Goal: Transaction & Acquisition: Purchase product/service

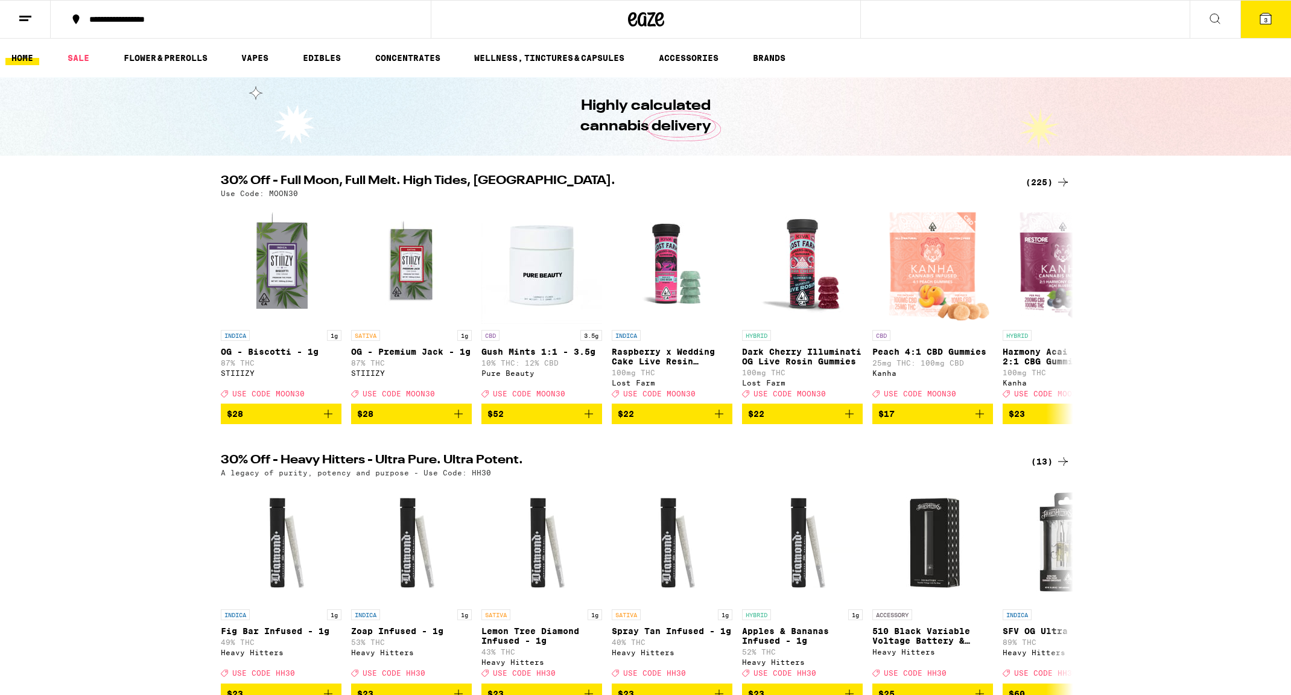
click at [1063, 182] on icon at bounding box center [1063, 182] width 10 height 8
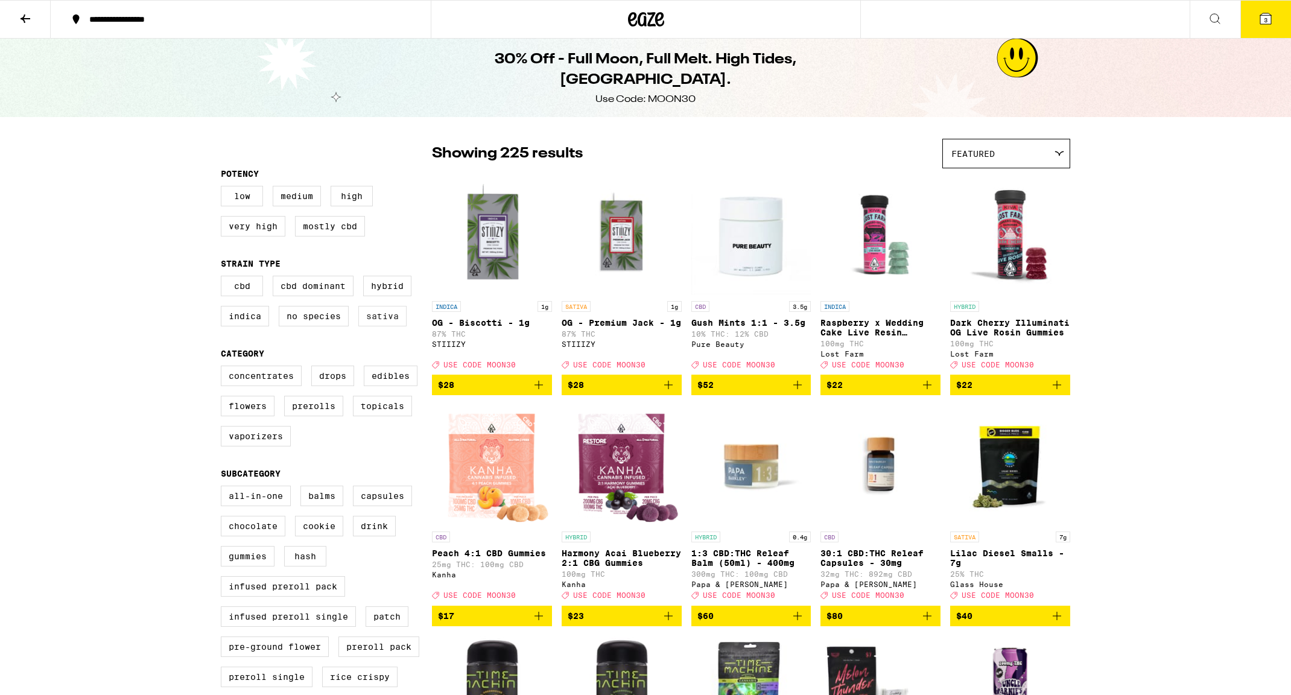
click at [371, 323] on label "Sativa" at bounding box center [382, 316] width 48 height 21
click at [224, 278] on input "Sativa" at bounding box center [223, 277] width 1 height 1
checkbox input "true"
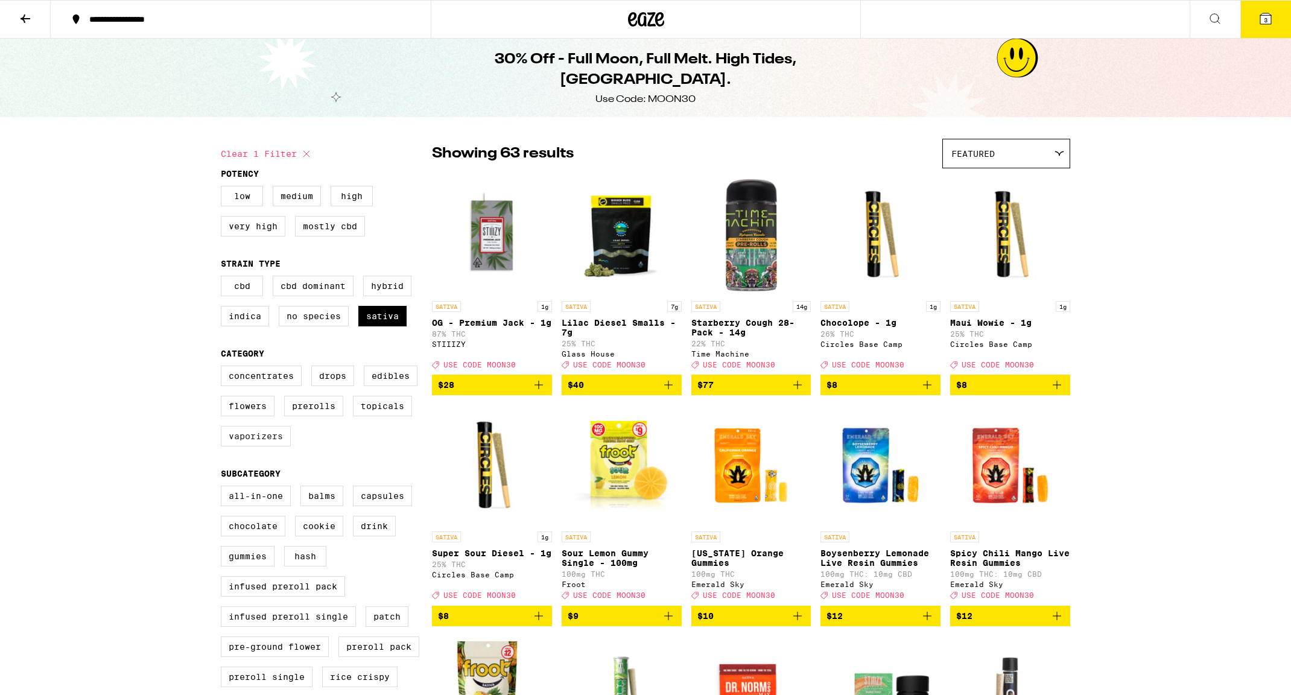
click at [264, 446] on label "Vaporizers" at bounding box center [256, 436] width 70 height 21
click at [224, 368] on input "Vaporizers" at bounding box center [223, 367] width 1 height 1
checkbox input "true"
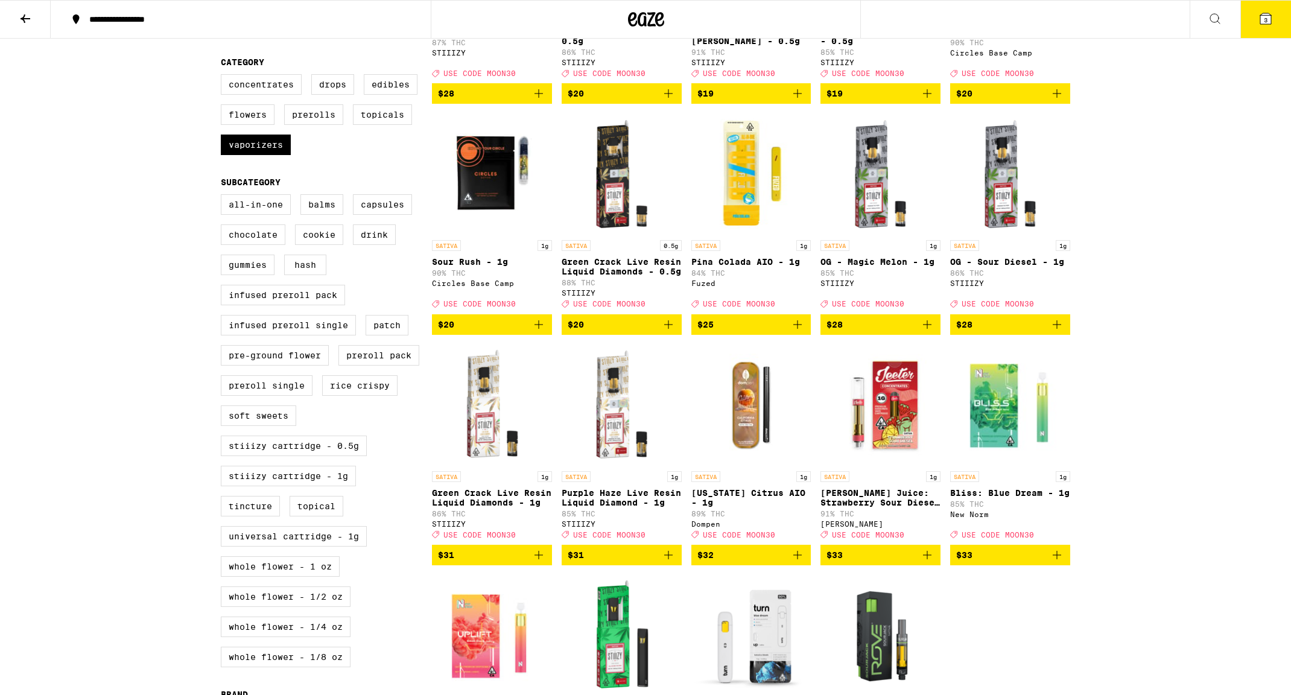
scroll to position [292, 0]
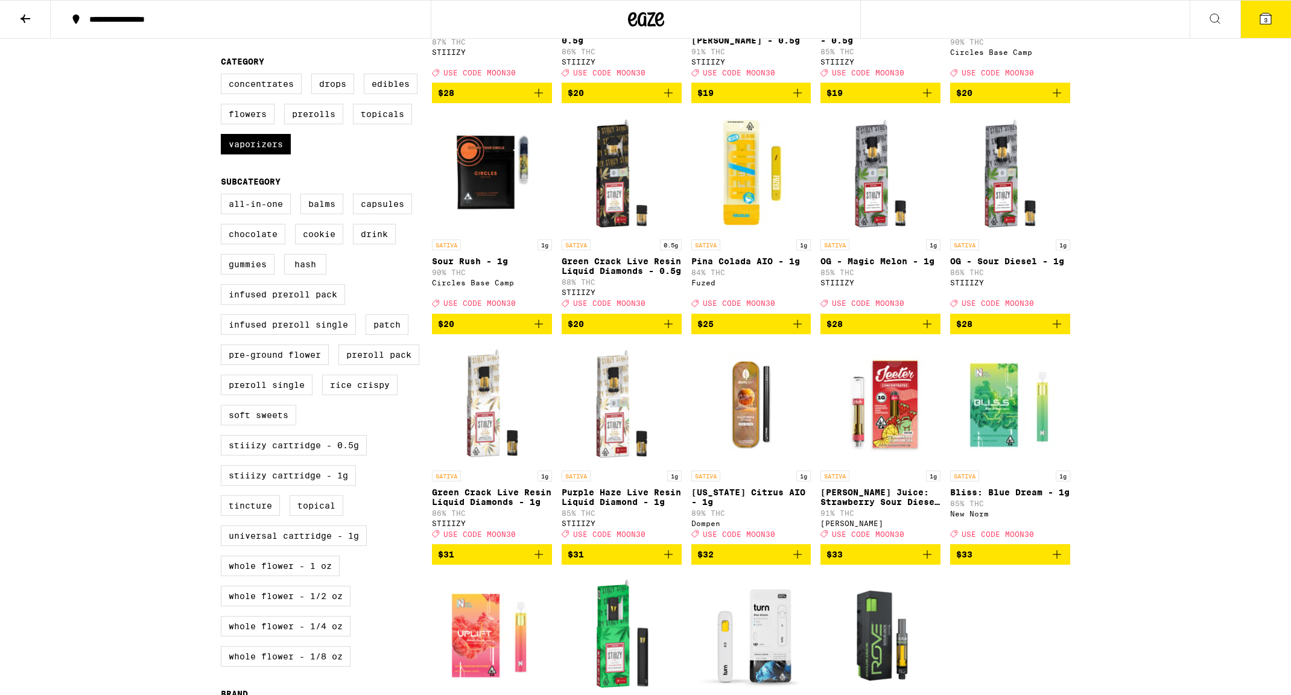
click at [1252, 17] on button "3" at bounding box center [1265, 19] width 51 height 37
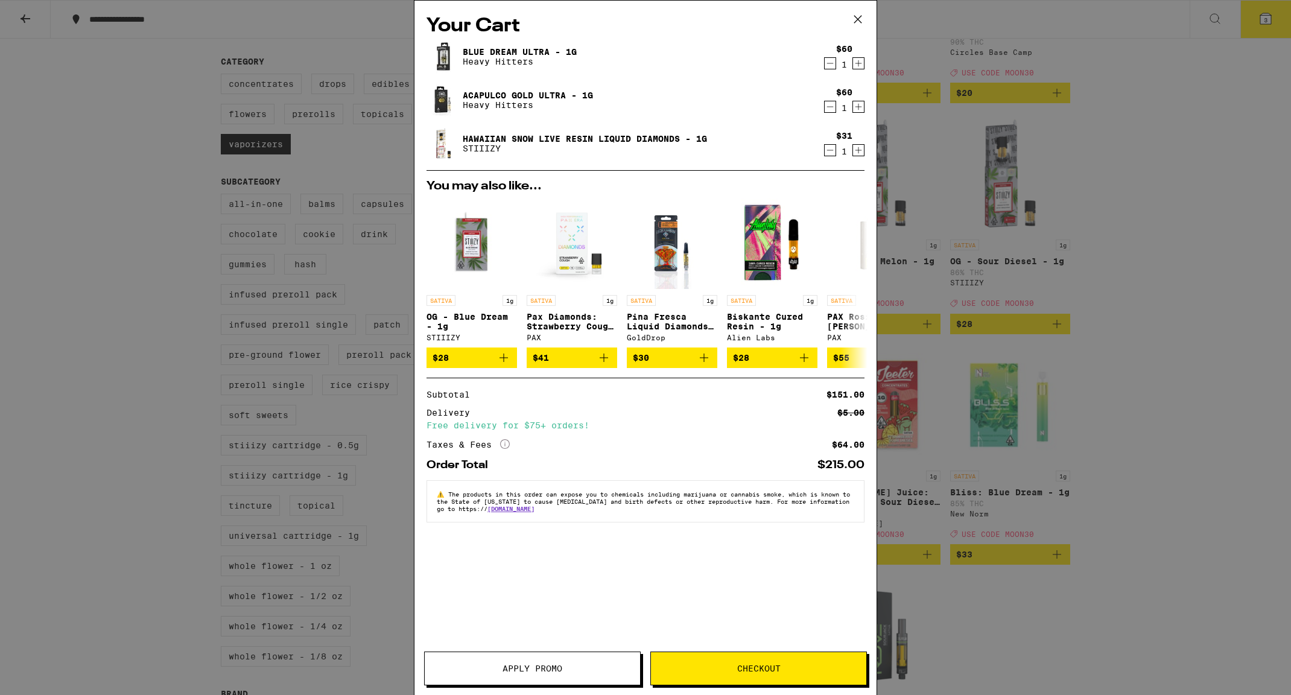
click at [832, 64] on icon "Decrement" at bounding box center [829, 63] width 11 height 14
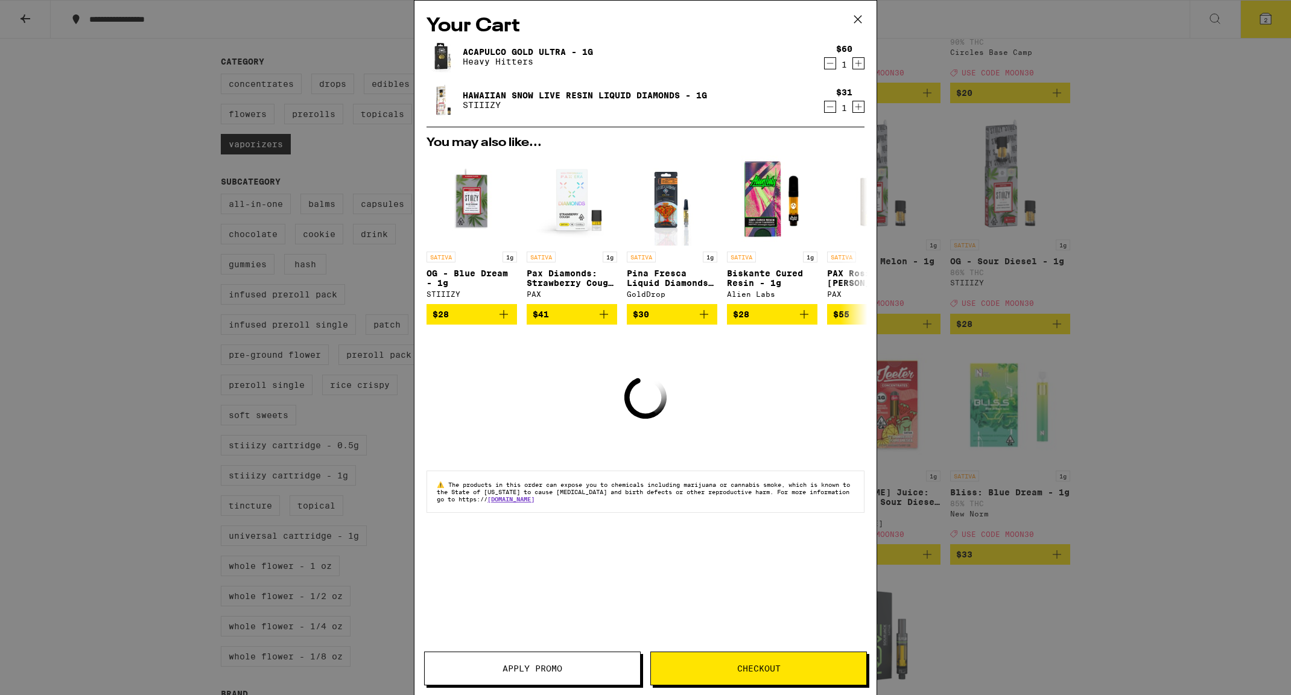
click at [830, 63] on icon "Decrement" at bounding box center [829, 63] width 11 height 14
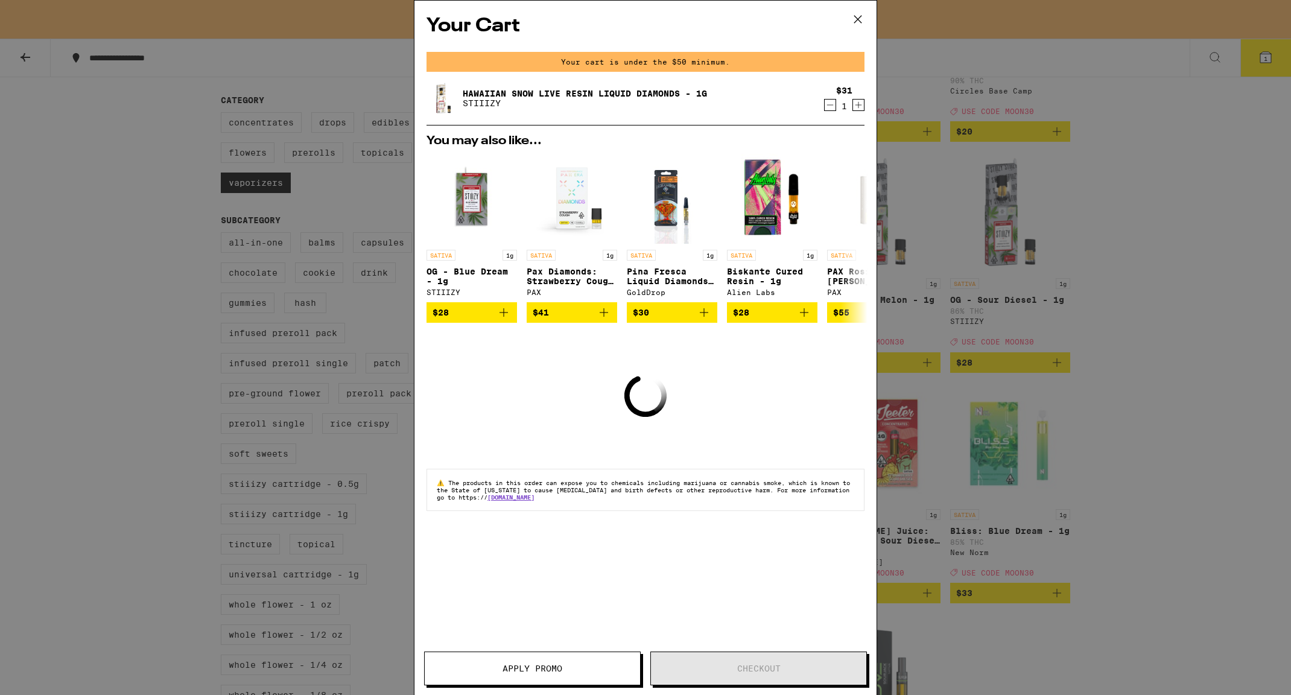
scroll to position [330, 0]
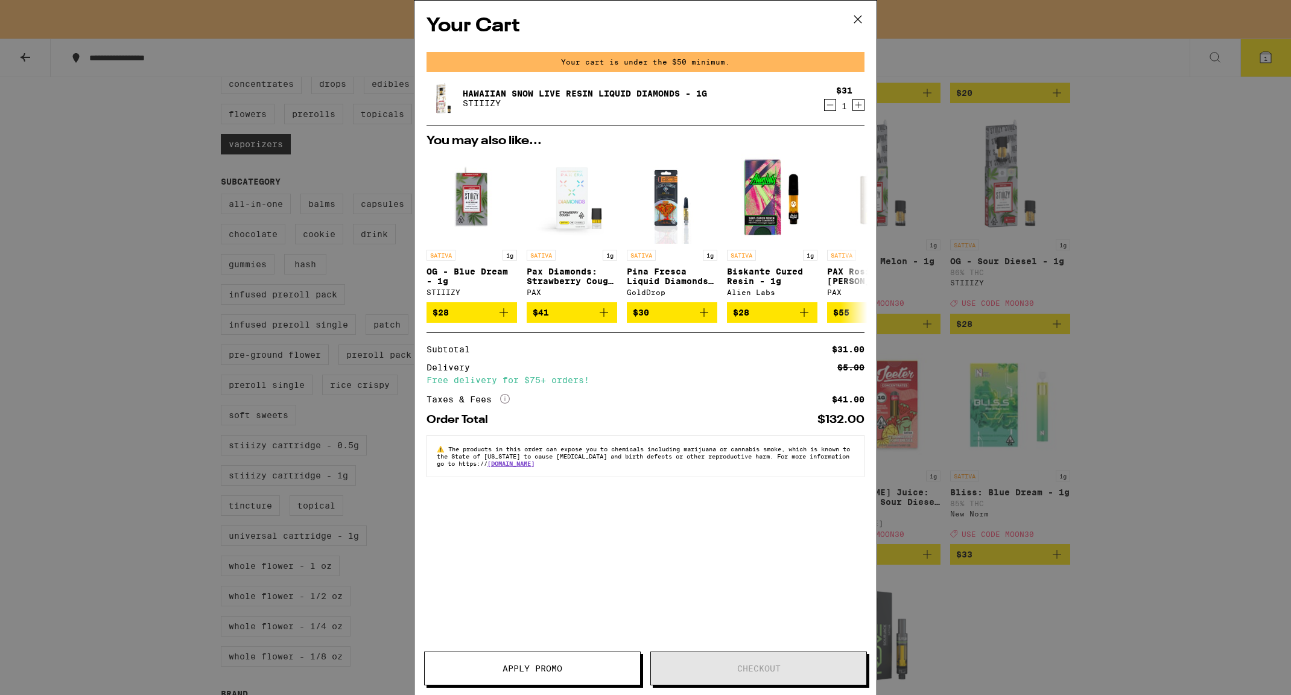
drag, startPoint x: 1231, startPoint y: 341, endPoint x: 1224, endPoint y: 342, distance: 6.7
click at [1231, 341] on div "Your Cart Your cart is under the $50 minimum. Hawaiian Snow Live Resin Liquid D…" at bounding box center [645, 347] width 1291 height 695
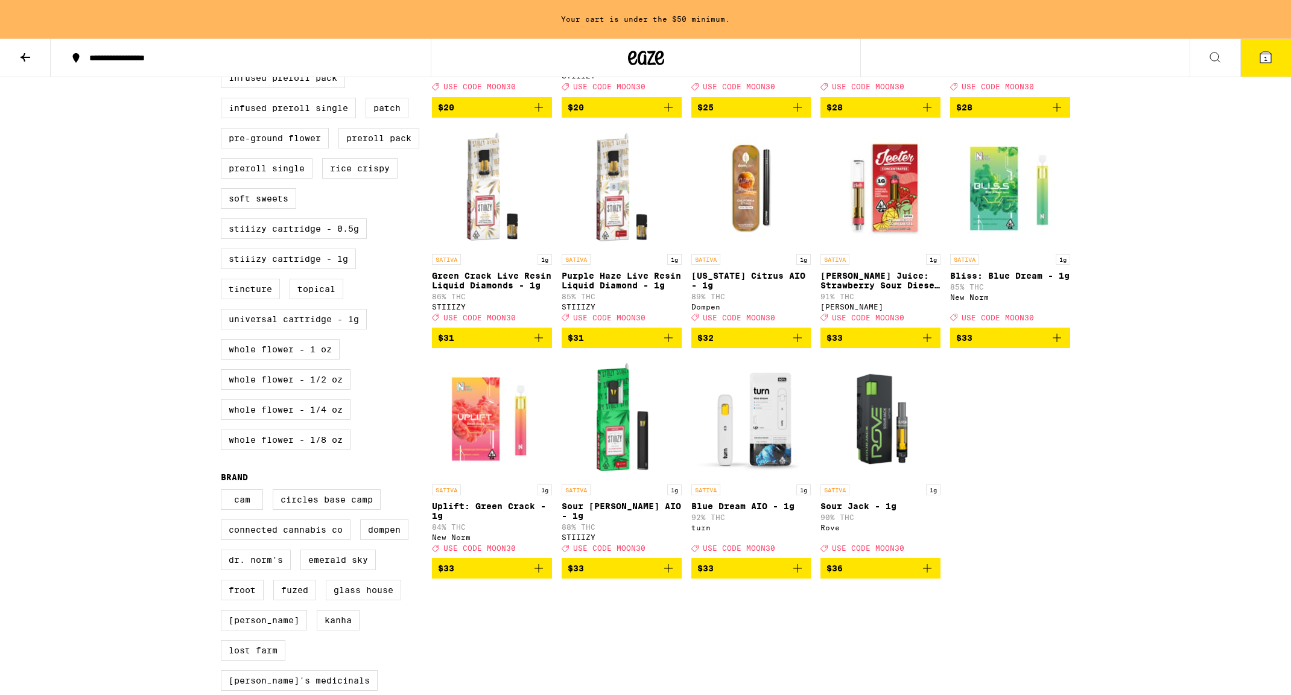
scroll to position [326, 0]
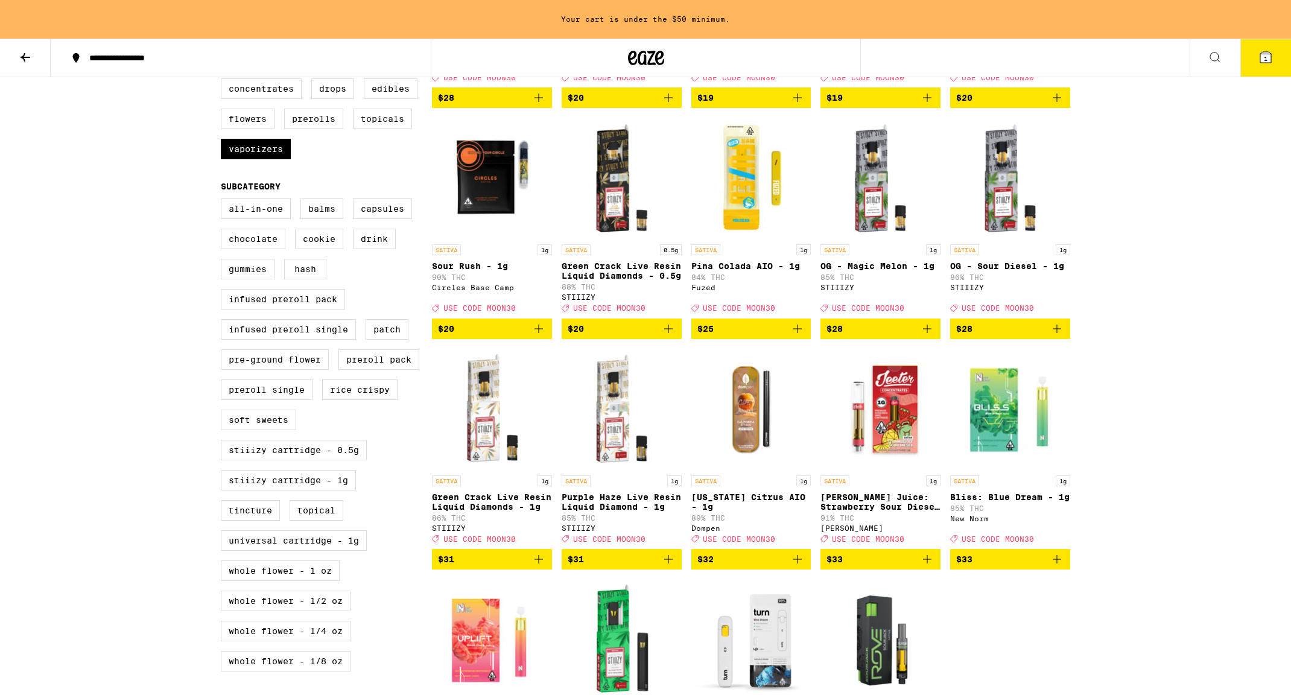
click at [671, 566] on icon "Add to bag" at bounding box center [668, 559] width 14 height 14
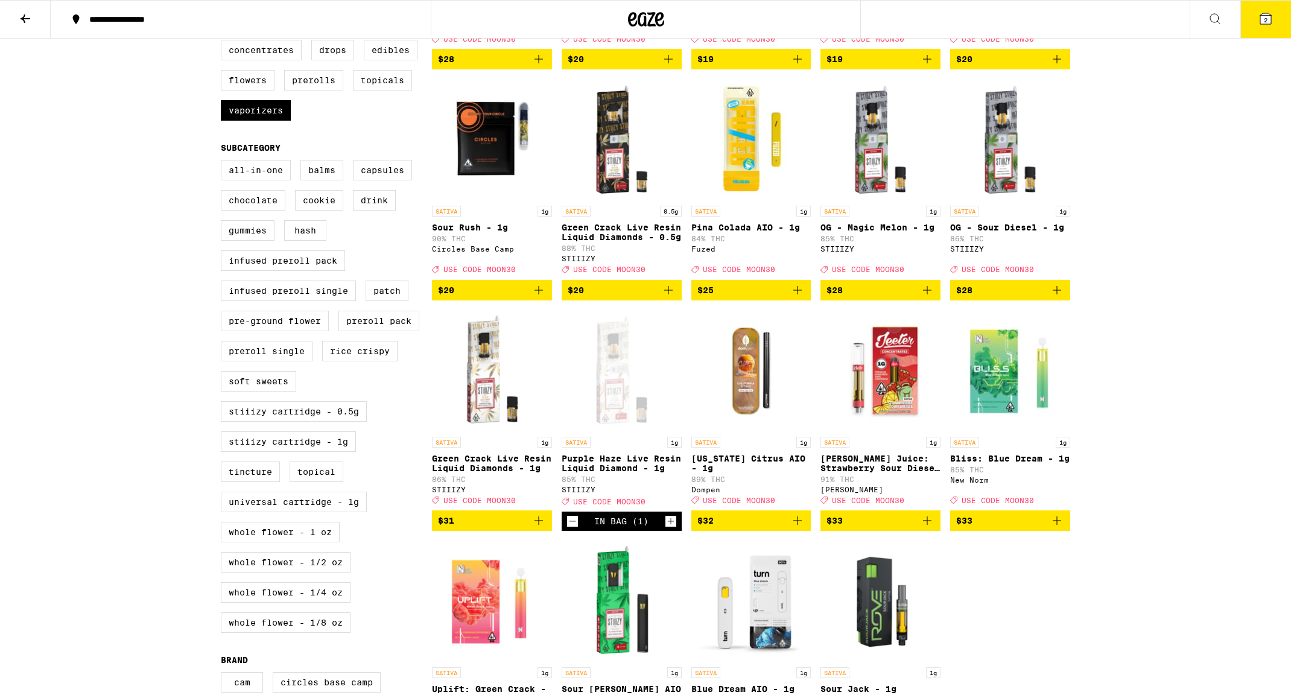
scroll to position [287, 0]
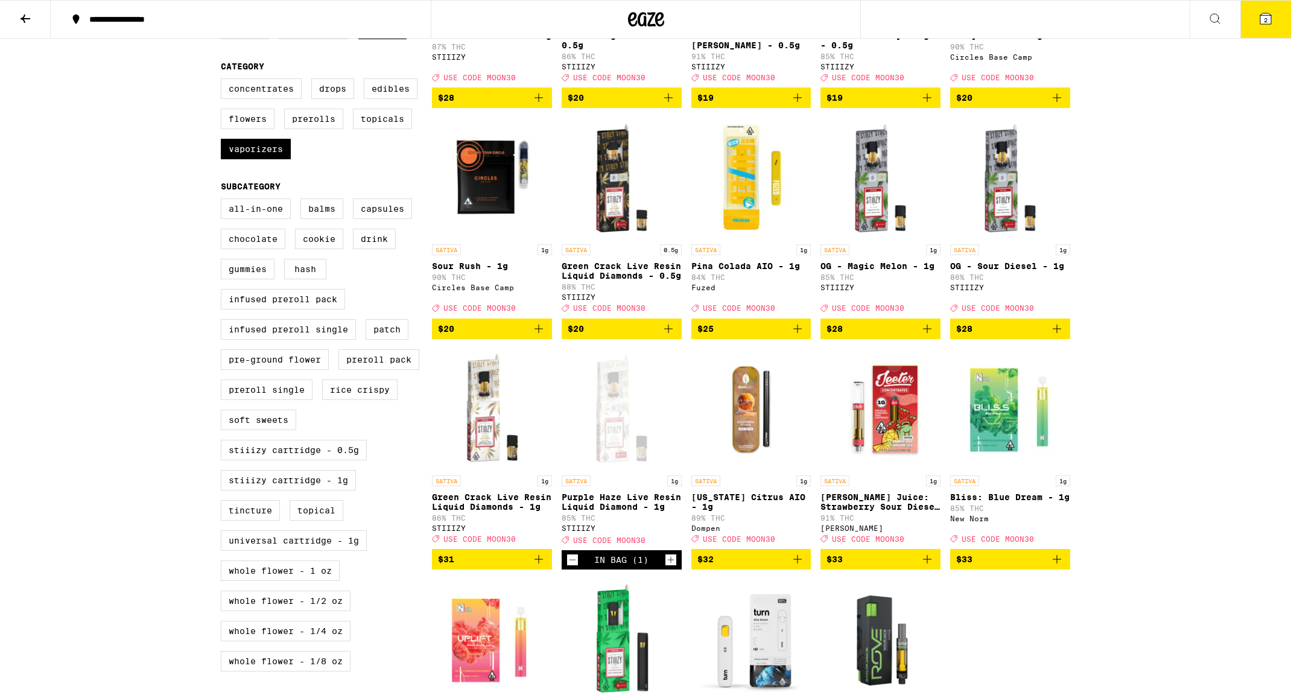
click at [1266, 27] on button "2" at bounding box center [1265, 19] width 51 height 37
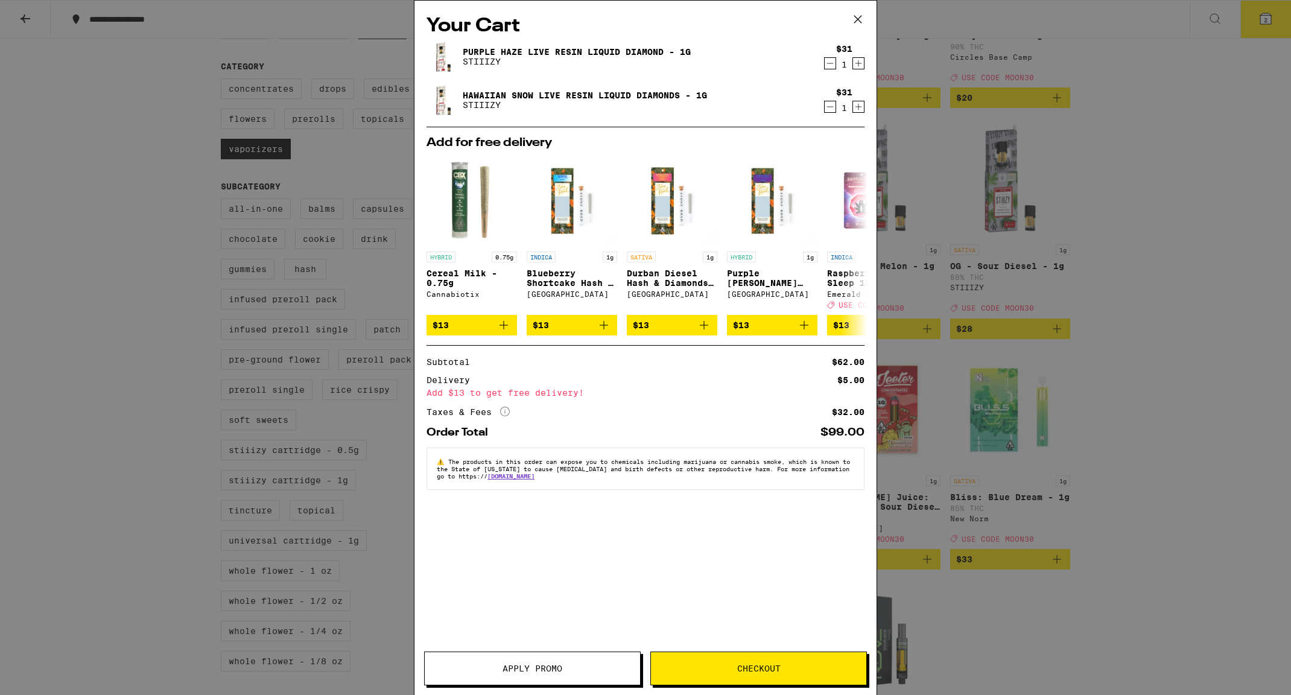
click at [509, 677] on button "Apply Promo" at bounding box center [532, 668] width 217 height 34
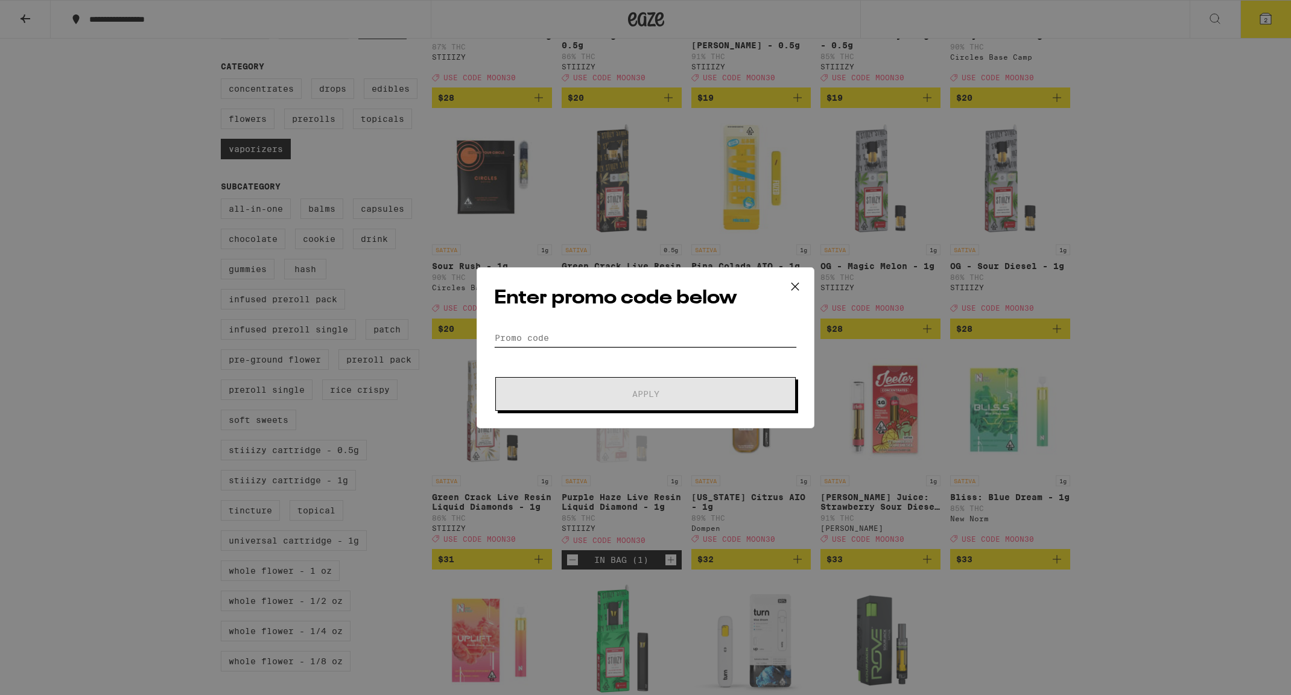
click at [545, 340] on input "Promo Code" at bounding box center [645, 338] width 303 height 18
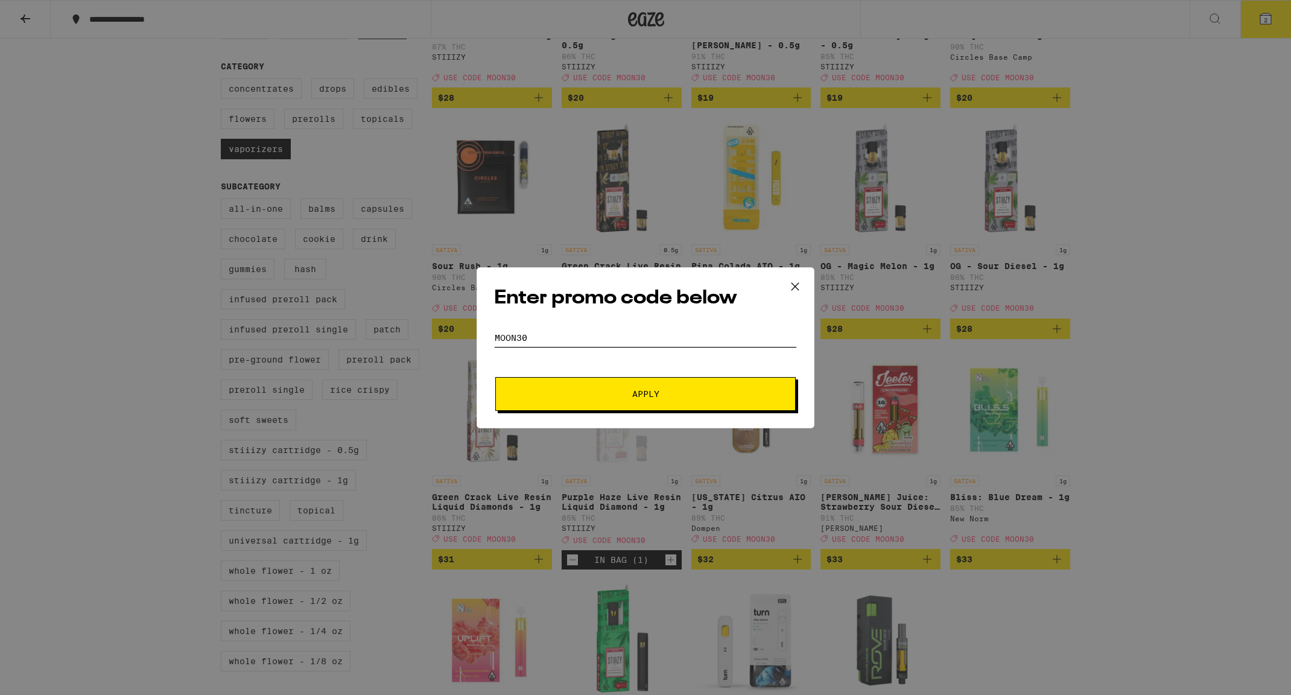
type input "moon30"
click at [543, 406] on button "Apply" at bounding box center [645, 394] width 300 height 34
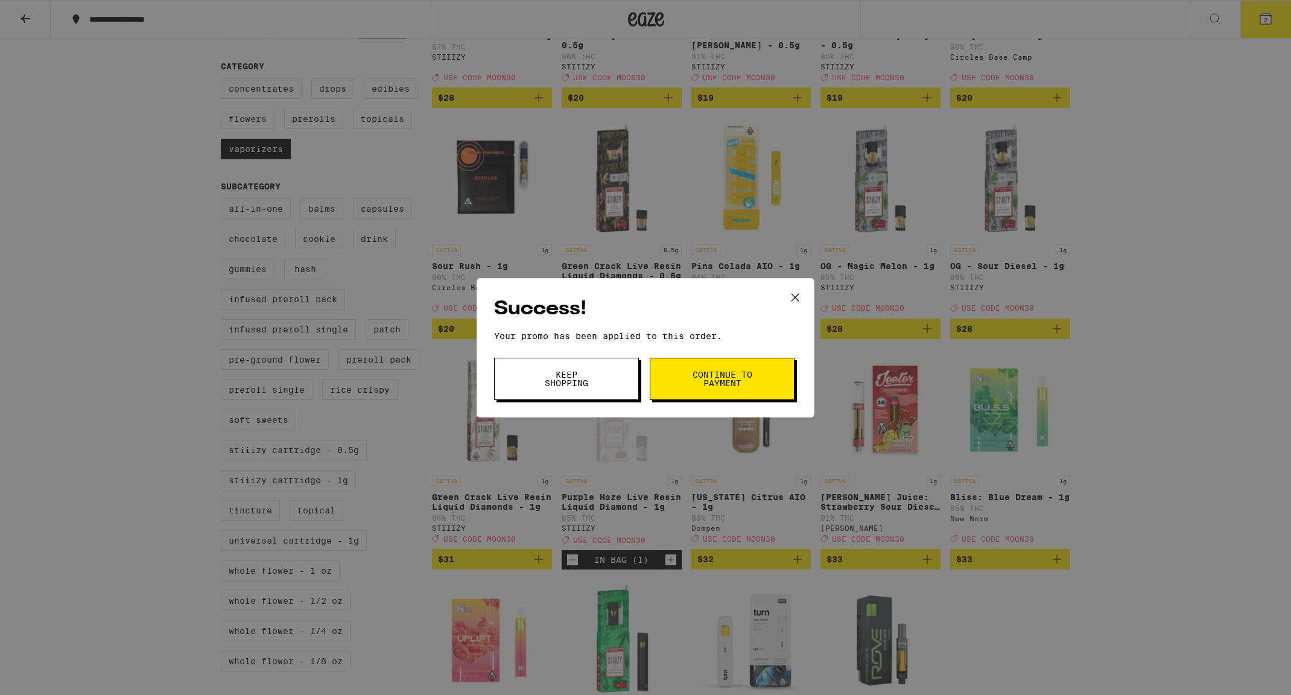
click at [707, 377] on span "Continue to payment" at bounding box center [722, 378] width 62 height 17
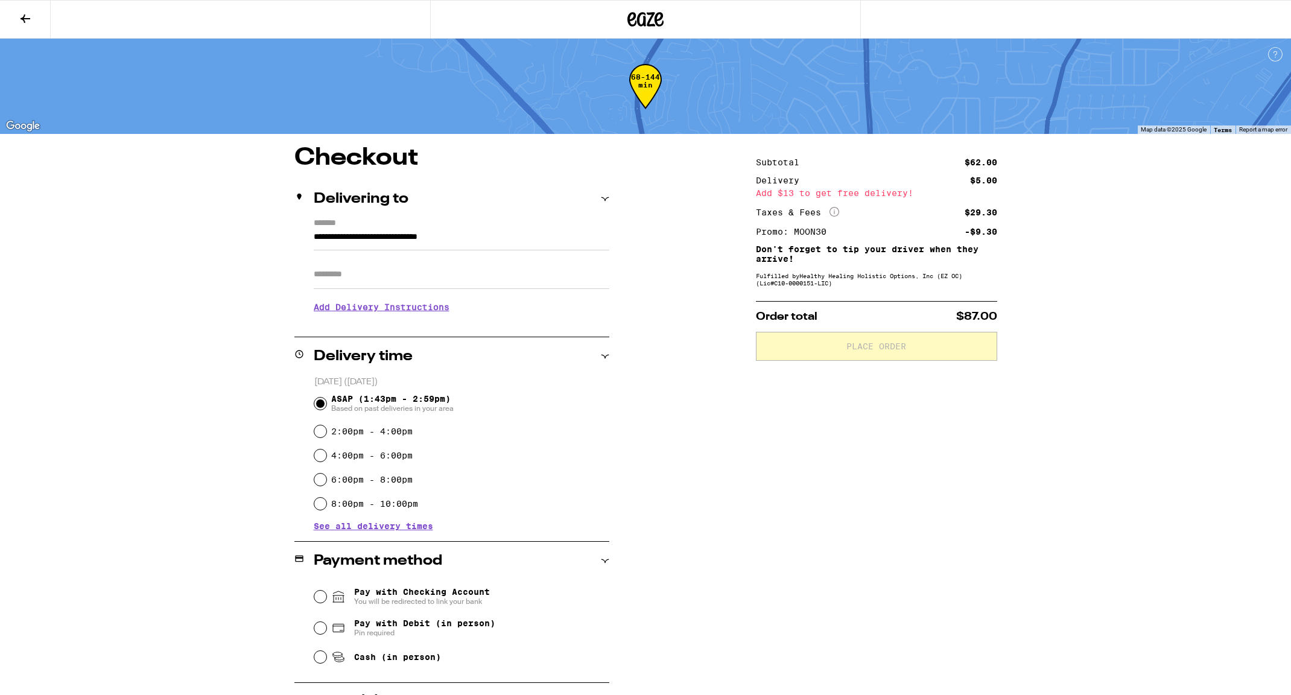
click at [21, 24] on icon at bounding box center [25, 18] width 14 height 14
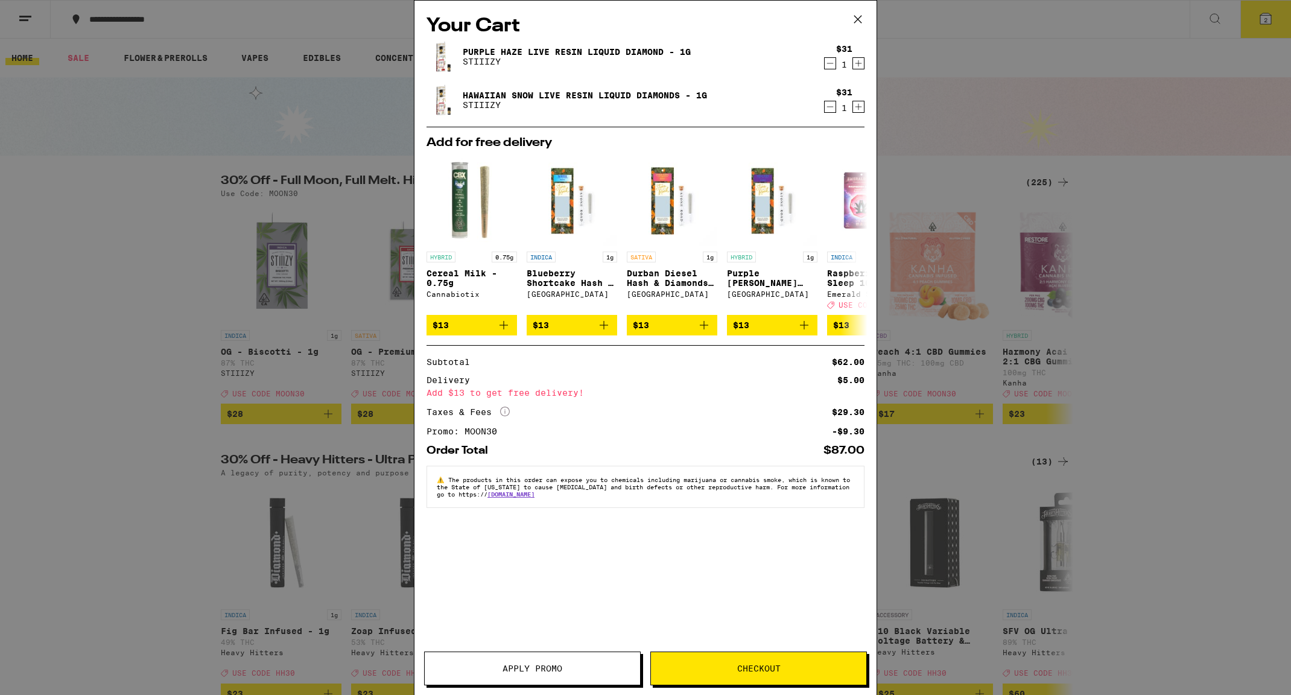
click at [833, 111] on icon "Decrement" at bounding box center [829, 107] width 11 height 14
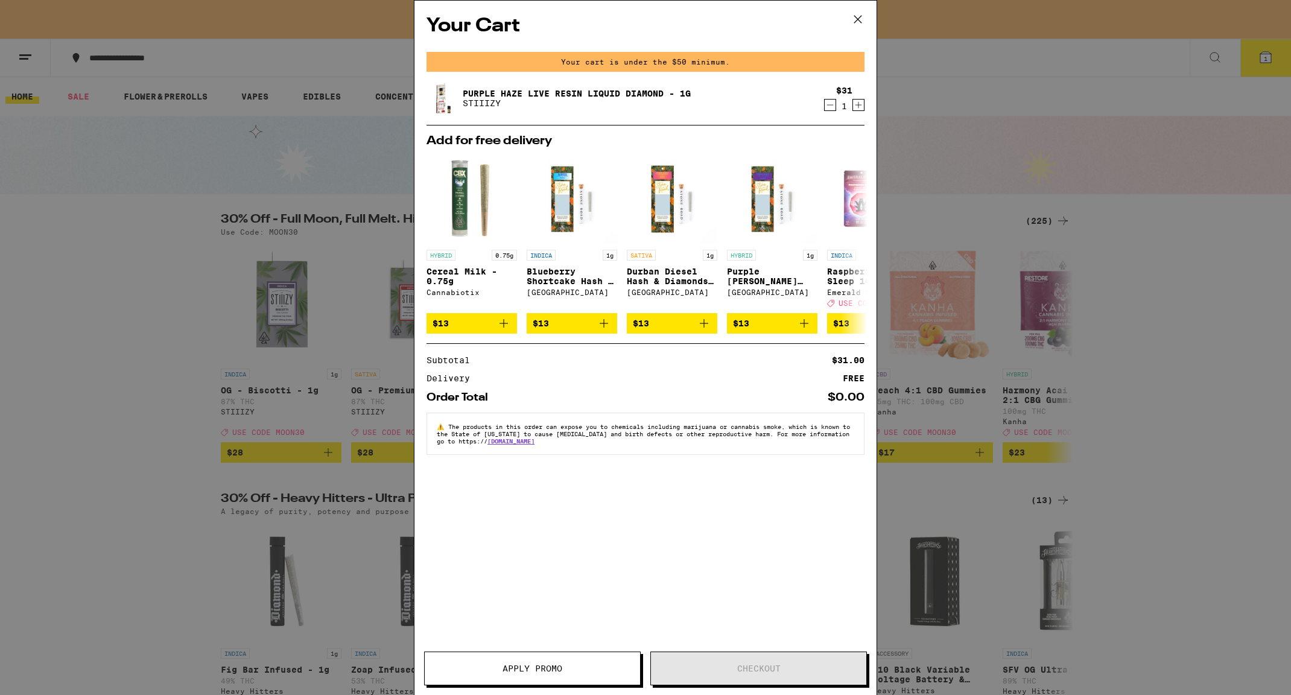
click at [1152, 144] on div "Your Cart Your cart is under the $50 minimum. Purple Haze Live Resin Liquid Dia…" at bounding box center [645, 347] width 1291 height 695
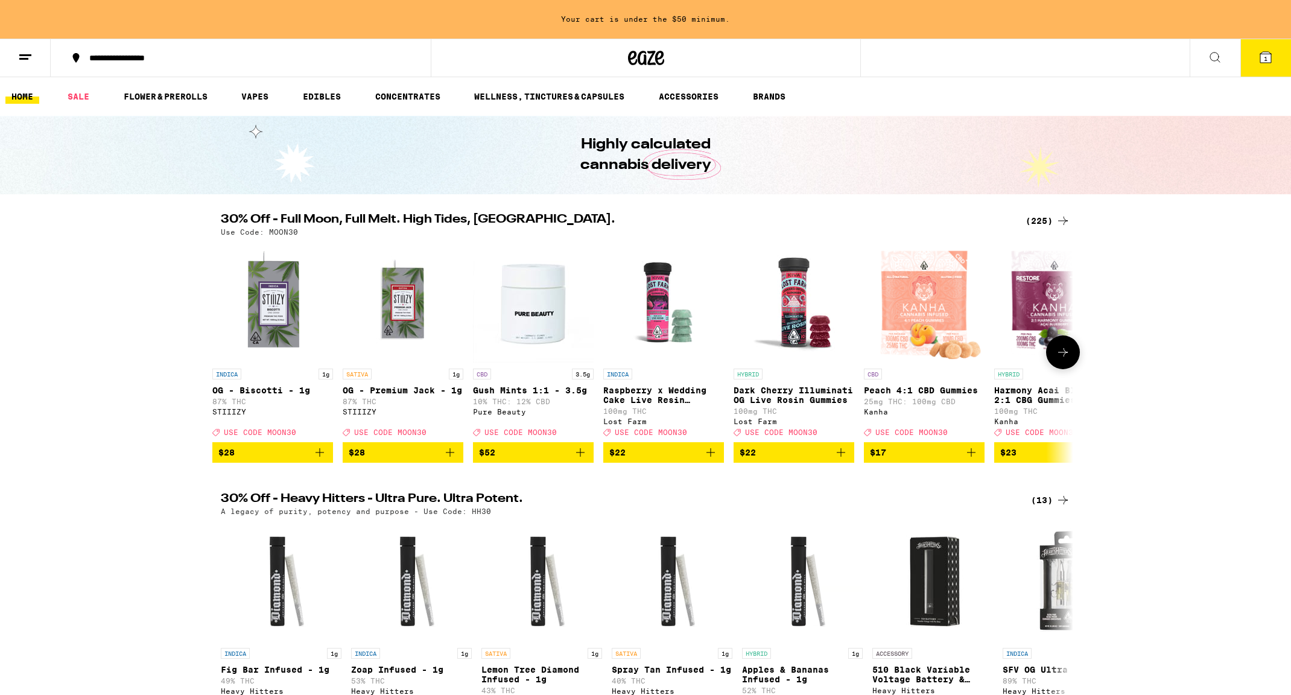
scroll to position [0, 11]
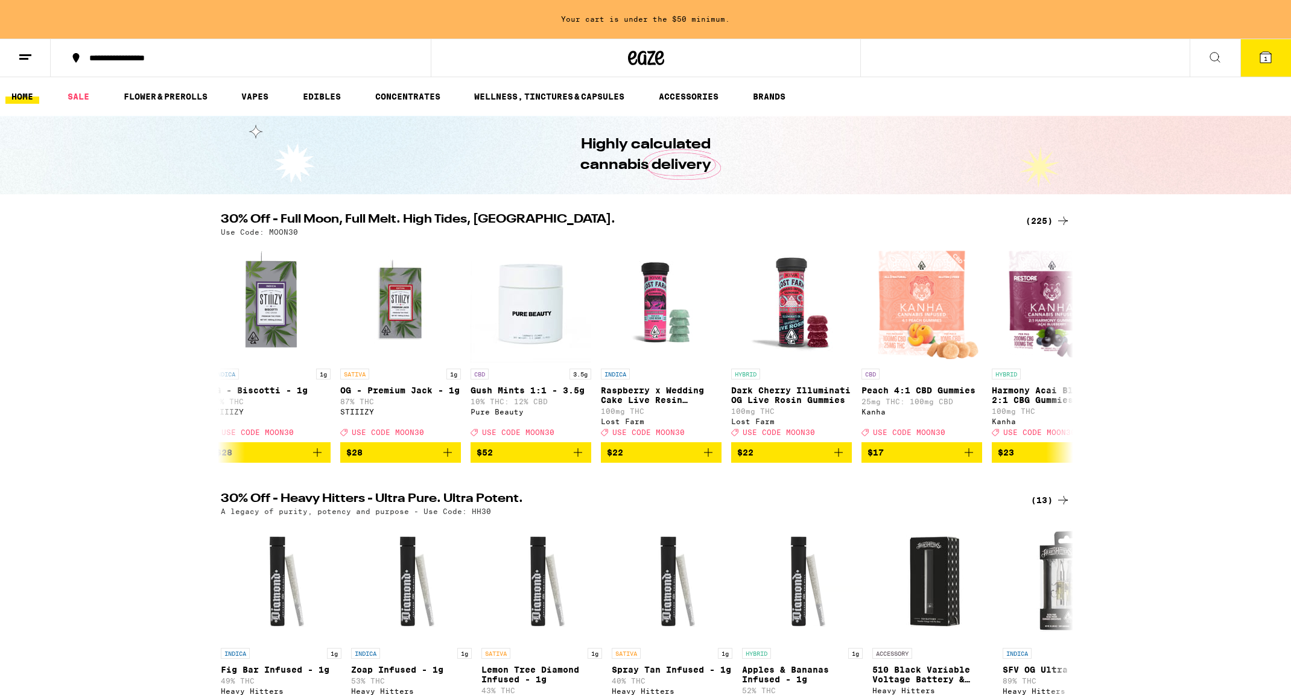
click at [1064, 222] on icon at bounding box center [1062, 220] width 14 height 14
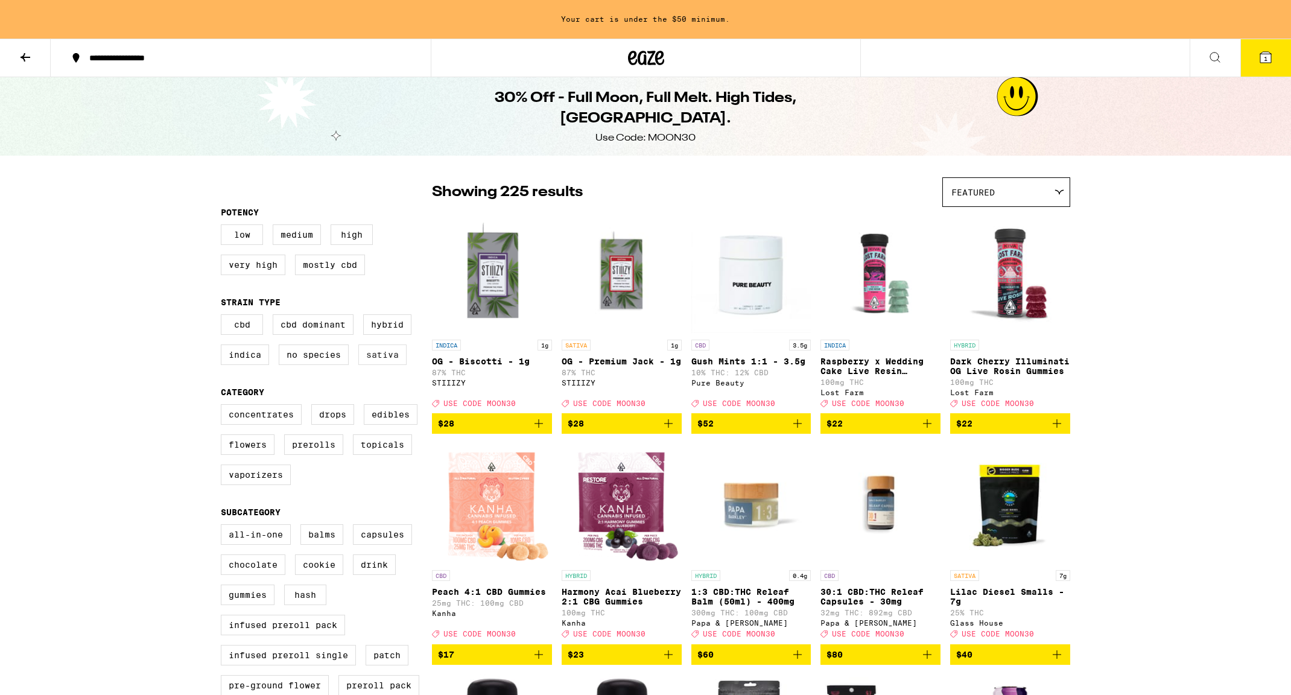
click at [383, 365] on label "Sativa" at bounding box center [382, 354] width 48 height 21
click at [224, 317] on input "Sativa" at bounding box center [223, 316] width 1 height 1
checkbox input "true"
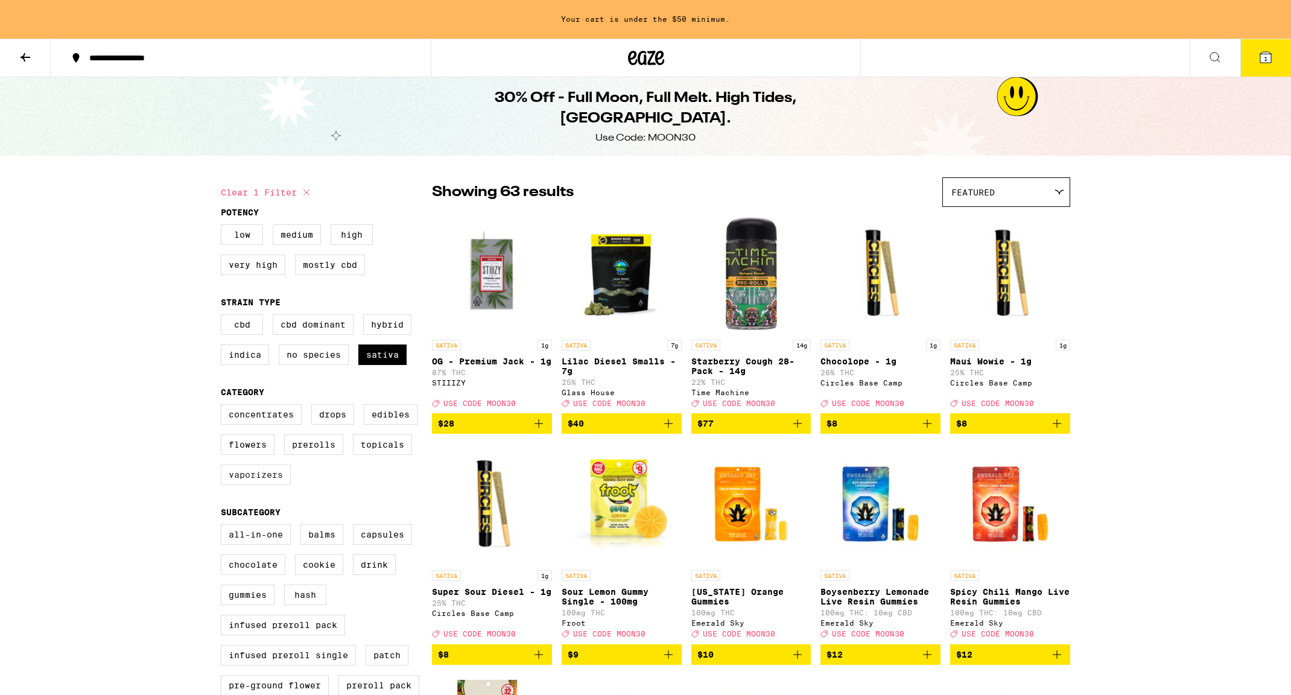
click at [279, 482] on label "Vaporizers" at bounding box center [256, 474] width 70 height 21
click at [224, 406] on input "Vaporizers" at bounding box center [223, 406] width 1 height 1
checkbox input "true"
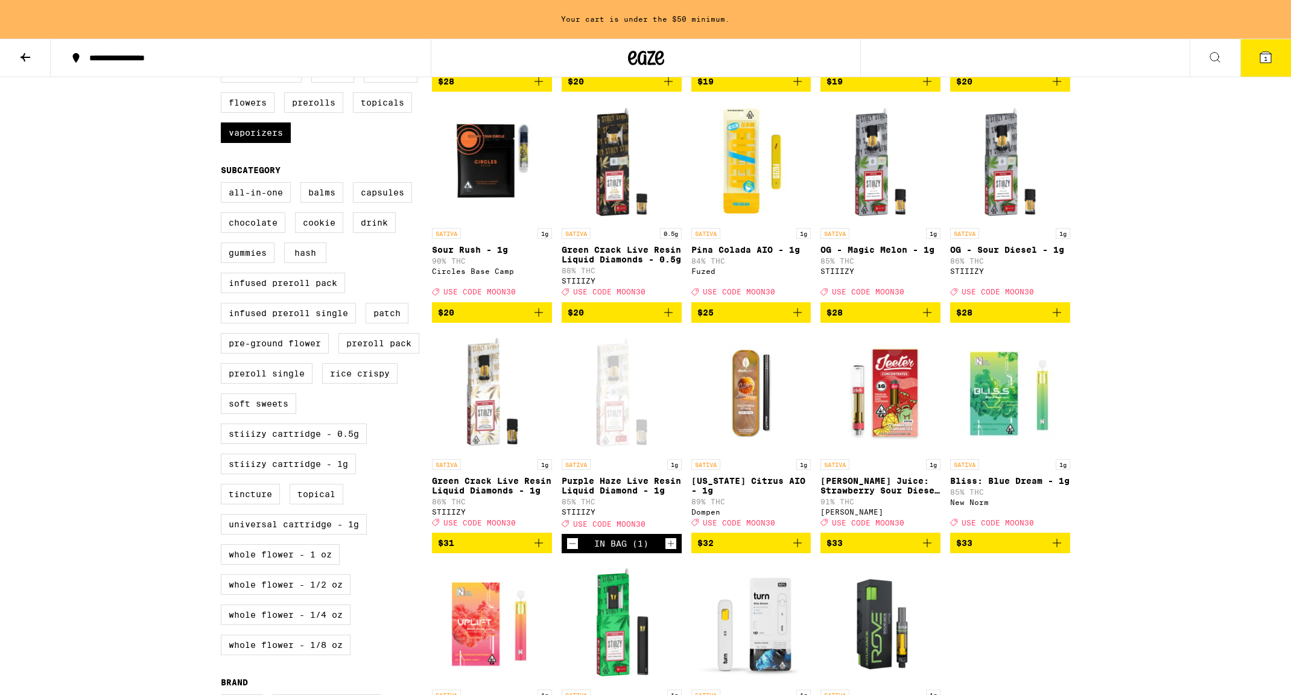
scroll to position [344, 0]
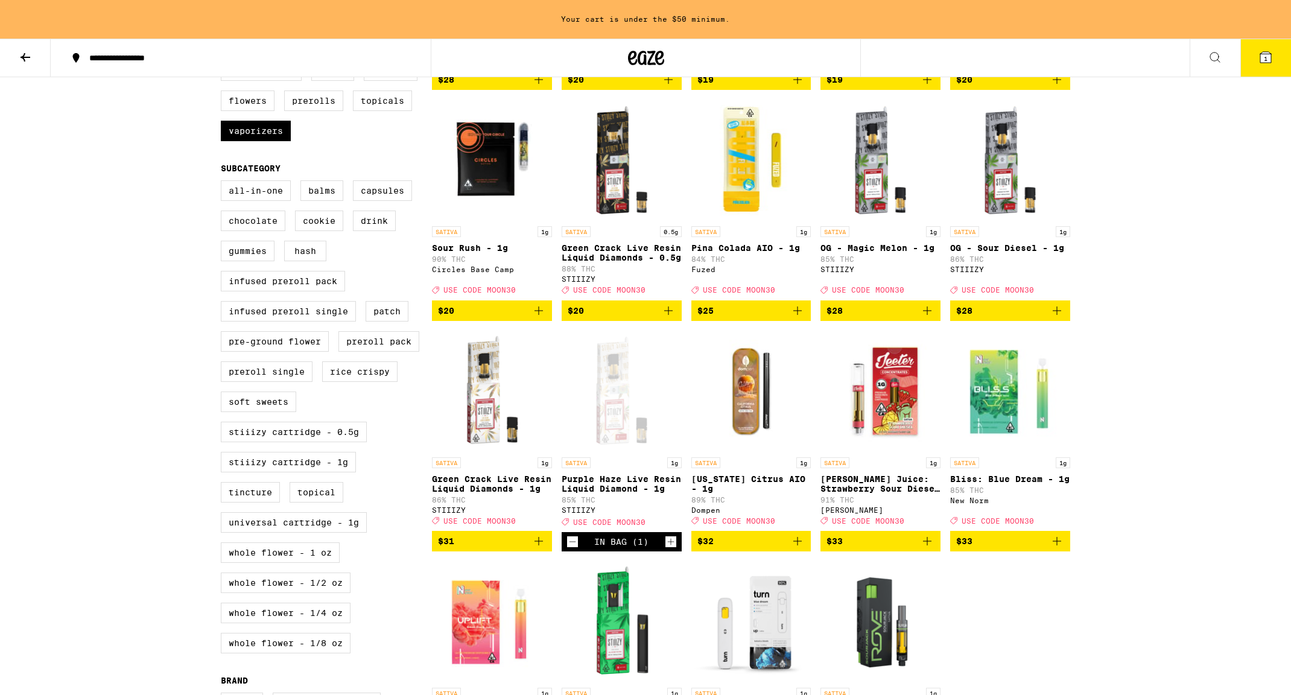
click at [537, 548] on icon "Add to bag" at bounding box center [538, 541] width 14 height 14
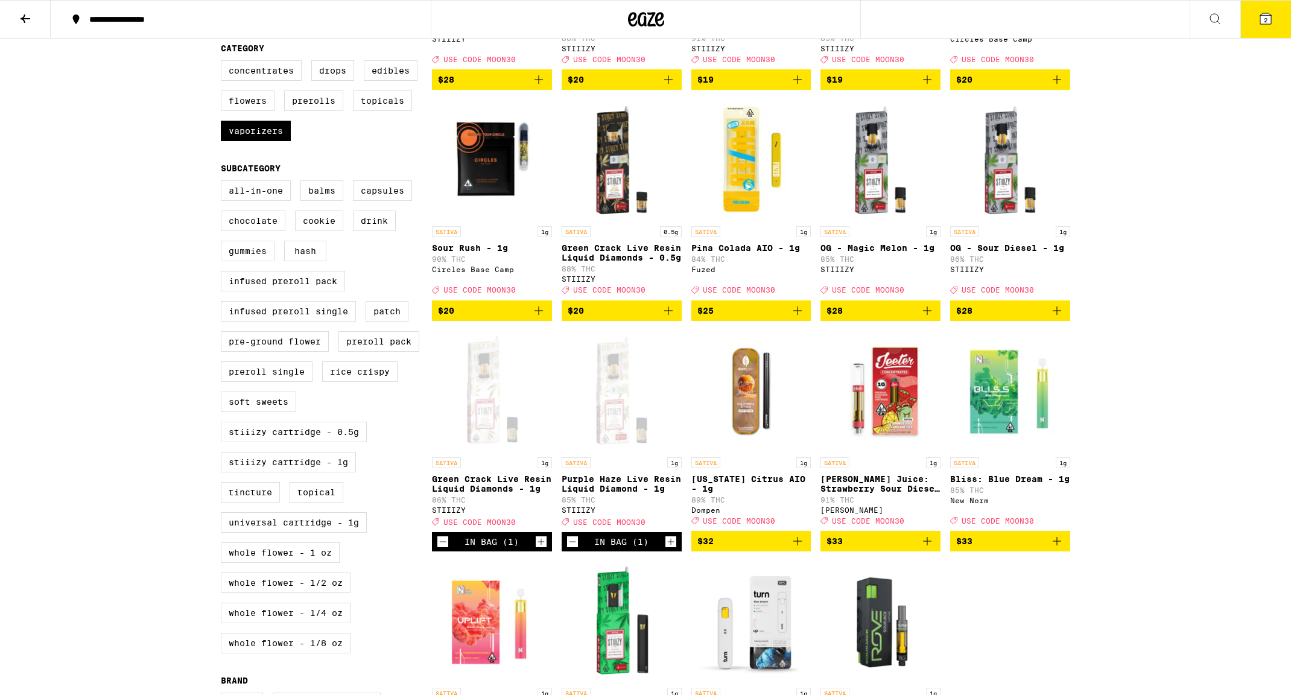
click at [1252, 32] on button "2" at bounding box center [1265, 19] width 51 height 37
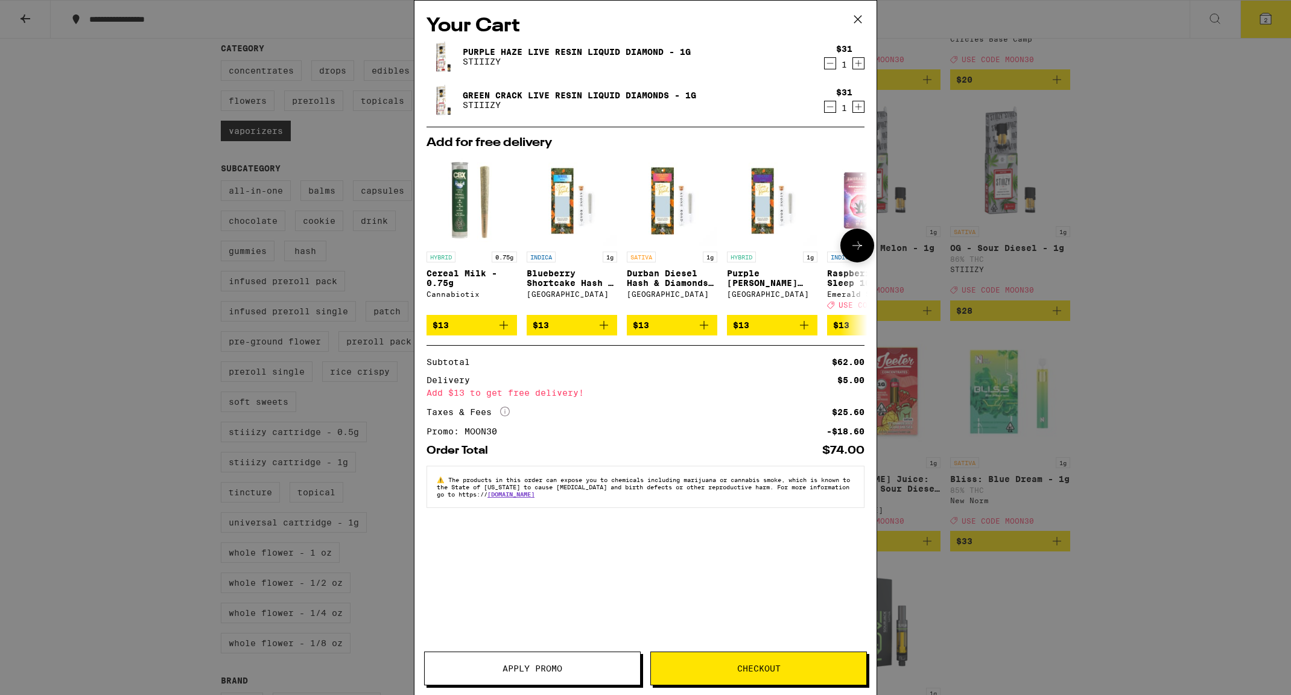
scroll to position [0, 1]
click at [863, 24] on icon at bounding box center [858, 19] width 18 height 18
